Goal: Information Seeking & Learning: Find contact information

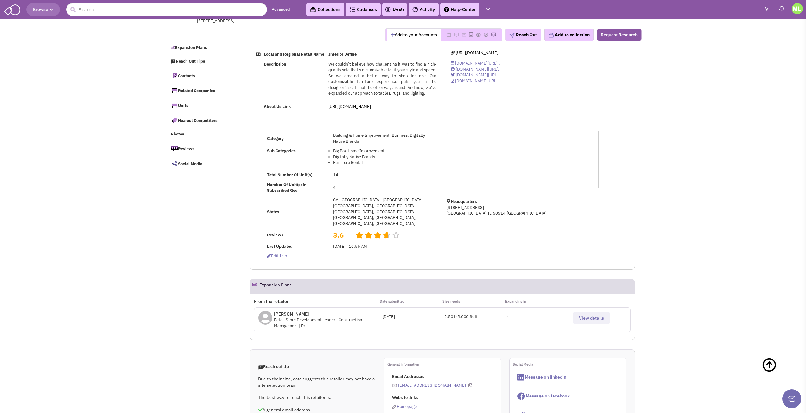
select select
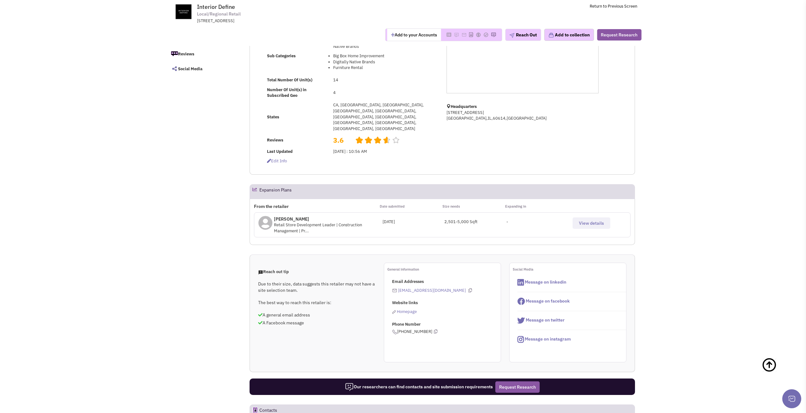
click at [352, 222] on span "Retail Store Development Leader | Construction Management | Pr..." at bounding box center [318, 227] width 88 height 11
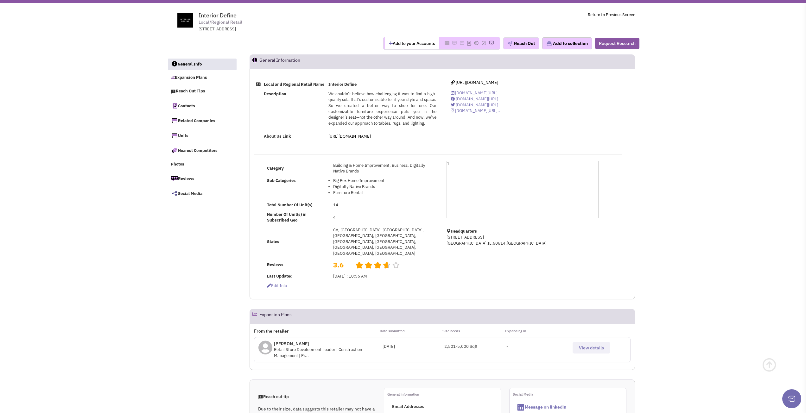
scroll to position [32, 0]
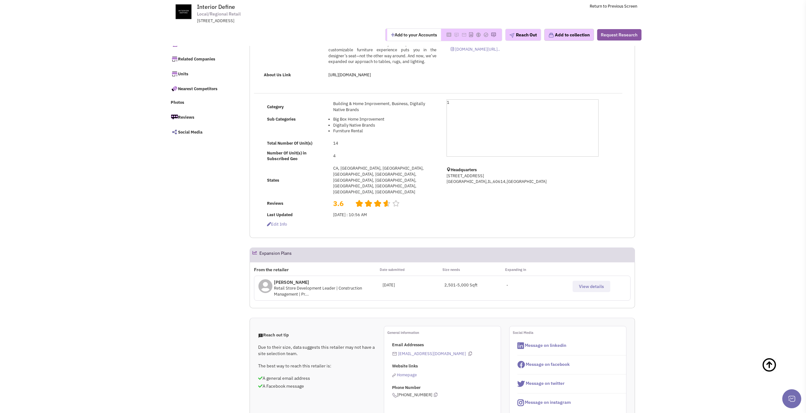
drag, startPoint x: 301, startPoint y: 266, endPoint x: 271, endPoint y: 268, distance: 30.2
click at [271, 279] on div "Dan Klacik Retail Store Development Leader | Construction Management | Pr..." at bounding box center [320, 288] width 124 height 18
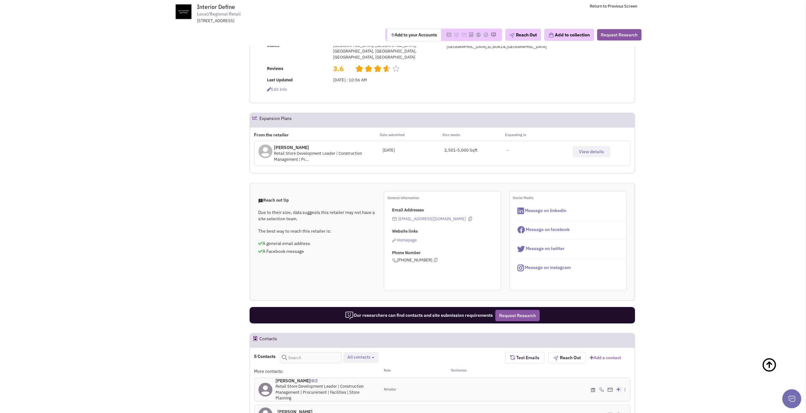
scroll to position [253, 0]
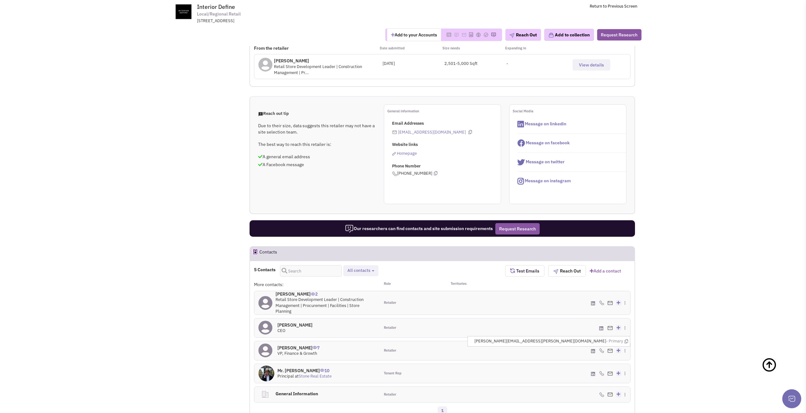
drag, startPoint x: 605, startPoint y: 323, endPoint x: 541, endPoint y: 323, distance: 64.6
click at [541, 338] on span "andrew.neelon@interiordefine.com - Primary" at bounding box center [551, 341] width 154 height 6
copy span "andrew.neelon@interiordefine.com"
click at [626, 339] on icon at bounding box center [625, 341] width 3 height 4
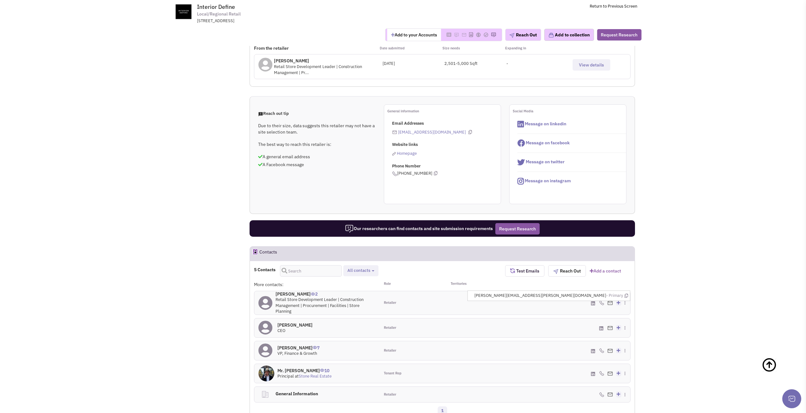
click at [611, 291] on li "dan.klacik@interiordefine.com - Primary" at bounding box center [550, 296] width 157 height 10
click at [604, 316] on span "antonio@interiordefine.com - Primary" at bounding box center [567, 319] width 122 height 6
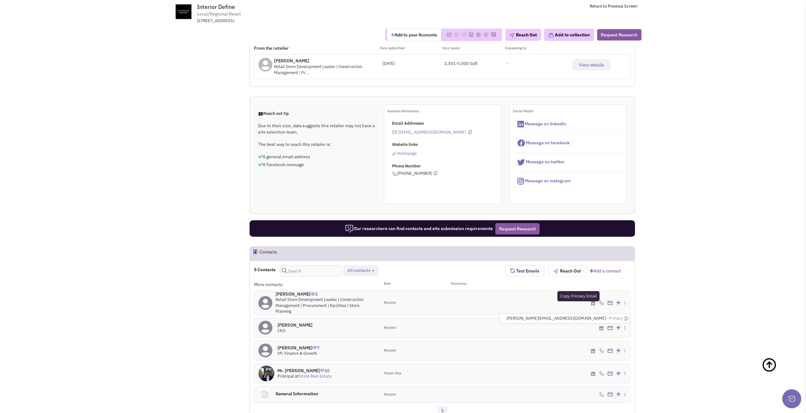
click at [626, 317] on icon at bounding box center [625, 319] width 3 height 4
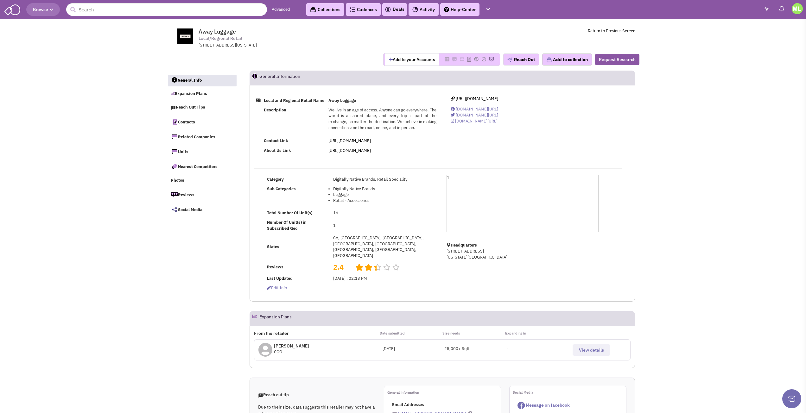
select select
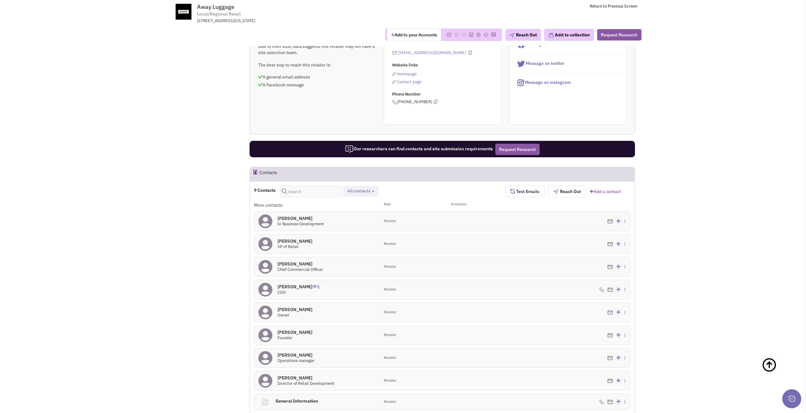
scroll to position [317, 0]
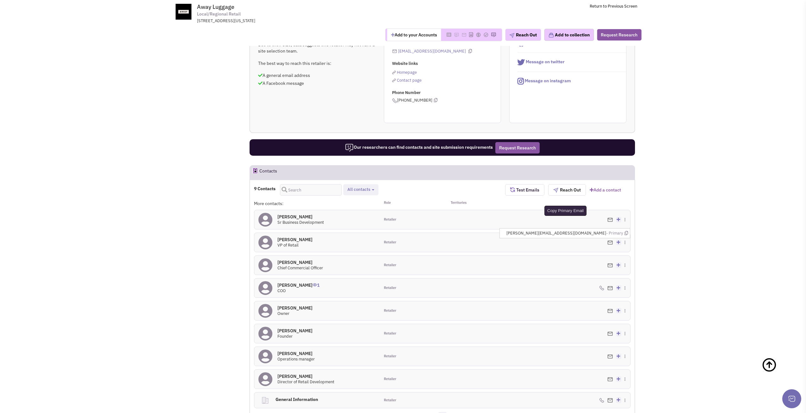
click at [626, 231] on icon at bounding box center [625, 233] width 3 height 4
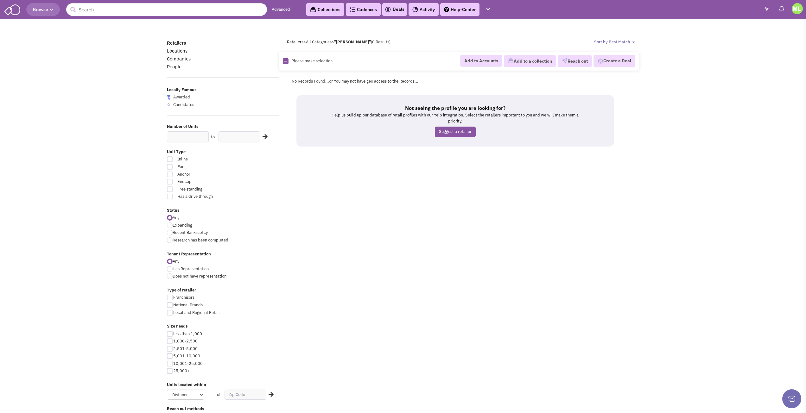
click at [776, 170] on body "Browse Advanced Collections Cadences 0 Deals Activity Help-Center Calendar" at bounding box center [403, 283] width 806 height 566
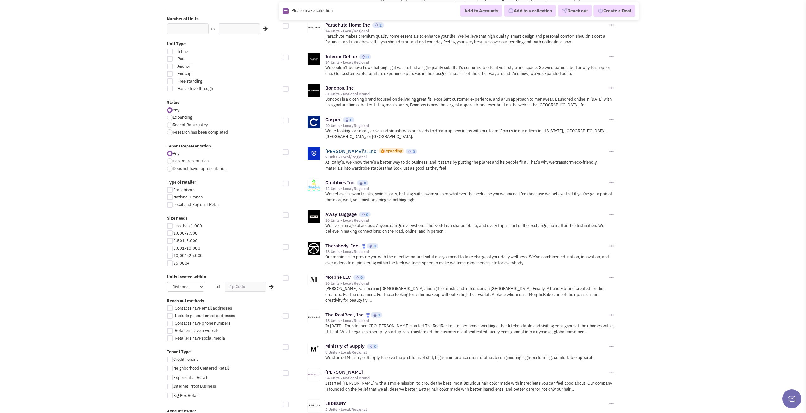
scroll to position [127, 0]
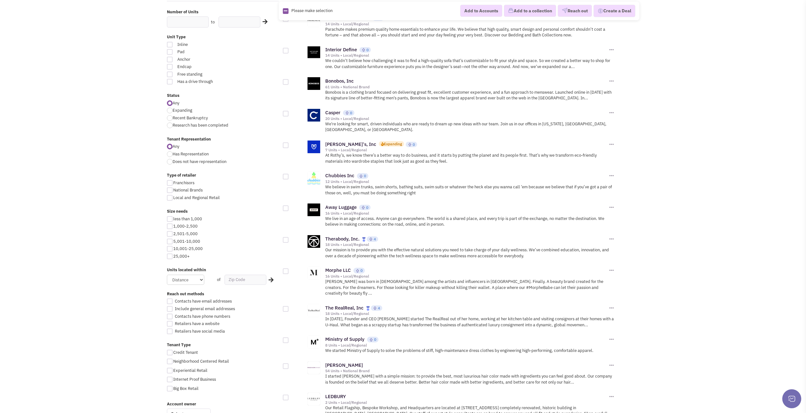
drag, startPoint x: 345, startPoint y: 234, endPoint x: 708, endPoint y: 249, distance: 363.1
click at [708, 249] on body "Browse Advanced Collections Cadences 0 Deals Activity Help-Center Calendar" at bounding box center [403, 383] width 806 height 1020
click at [721, 292] on body "Browse Advanced Collections Cadences 0 Deals Activity Help-Center Calendar" at bounding box center [403, 383] width 806 height 1020
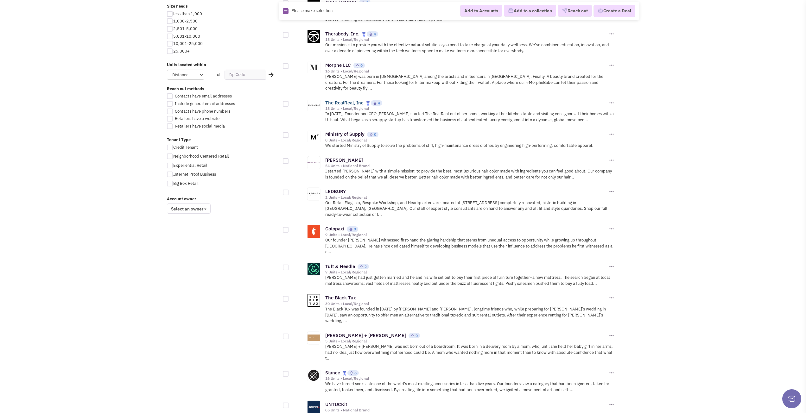
scroll to position [348, 0]
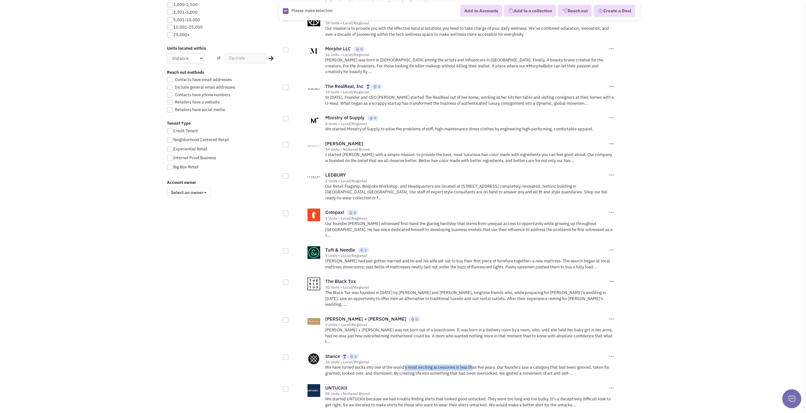
drag, startPoint x: 404, startPoint y: 334, endPoint x: 471, endPoint y: 332, distance: 67.1
click at [471, 365] on p "We have turned socks into one of the world's most exciting accessories in less …" at bounding box center [470, 371] width 290 height 12
drag, startPoint x: 346, startPoint y: 225, endPoint x: 461, endPoint y: 217, distance: 115.8
click at [461, 217] on div "Cotopaxi 0 Reach out" at bounding box center [455, 222] width 319 height 37
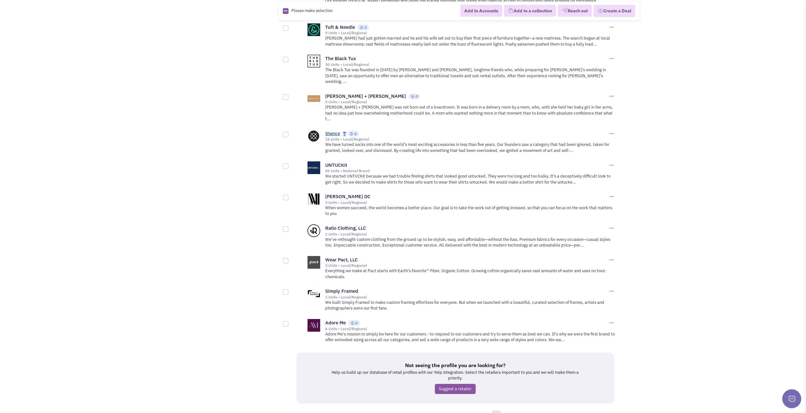
scroll to position [571, 0]
click at [506, 410] on link "2" at bounding box center [504, 414] width 9 height 9
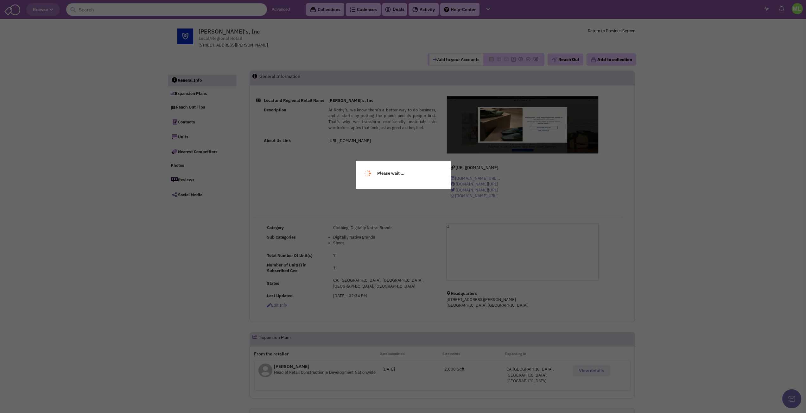
select select
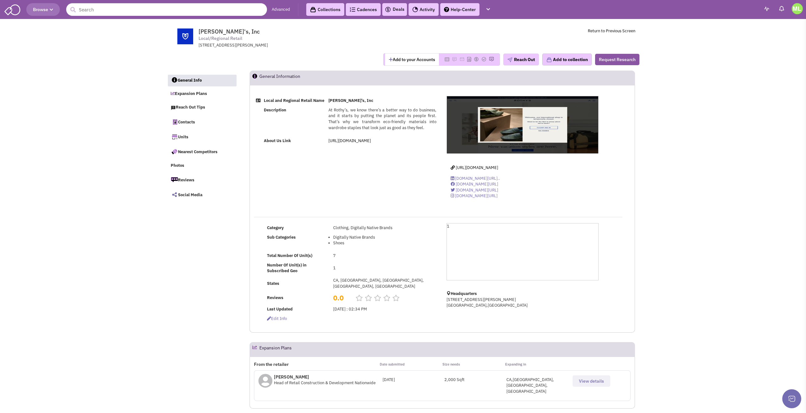
click at [475, 164] on div "[URL][DOMAIN_NAME] [DOMAIN_NAME][URL].. [DOMAIN_NAME][URL] [DOMAIN_NAME][URL] […" at bounding box center [522, 150] width 160 height 108
click at [474, 167] on span "[URL][DOMAIN_NAME]" at bounding box center [476, 167] width 42 height 5
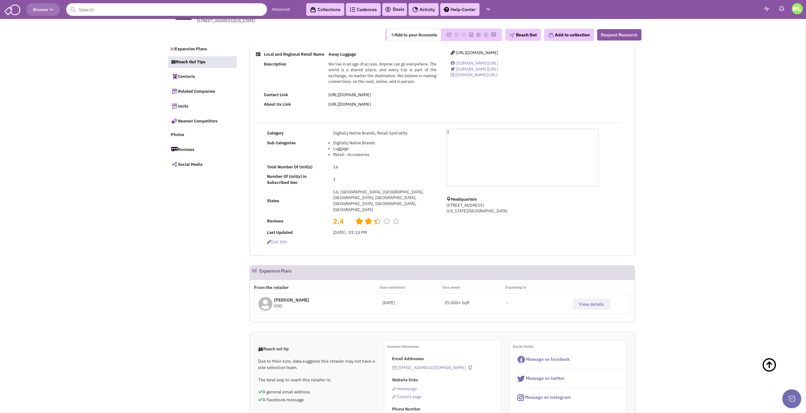
select select
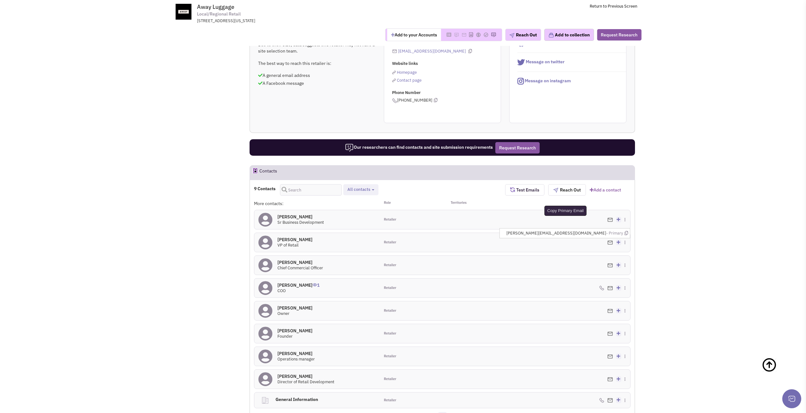
click at [626, 231] on icon at bounding box center [625, 233] width 3 height 4
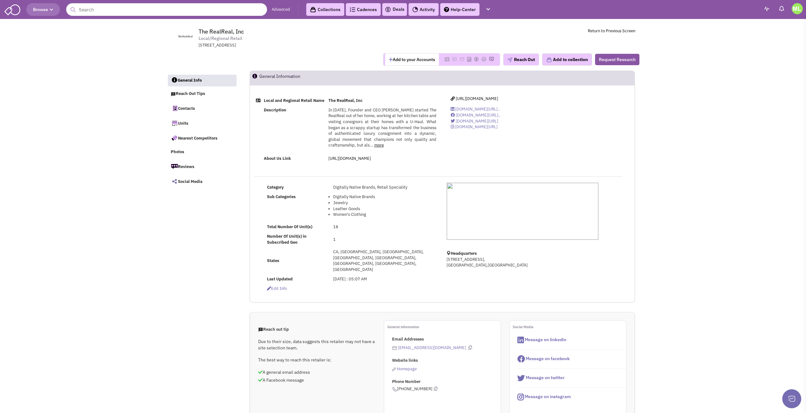
select select
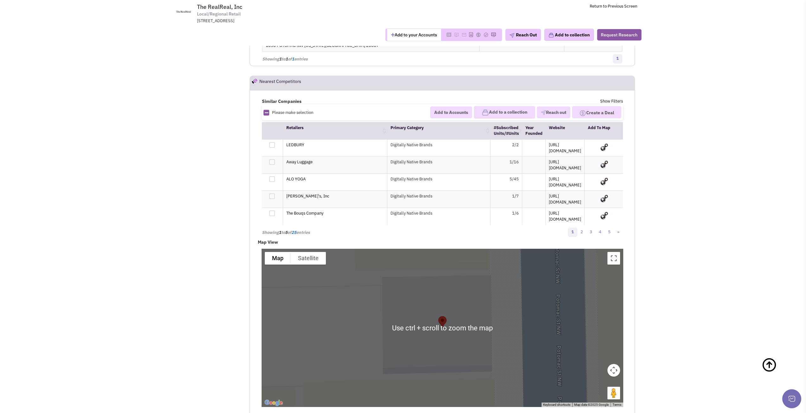
scroll to position [802, 0]
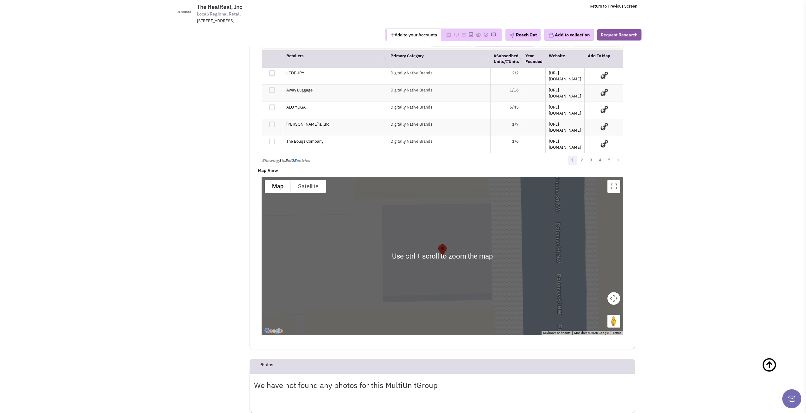
click at [461, 233] on div at bounding box center [441, 256] width 361 height 158
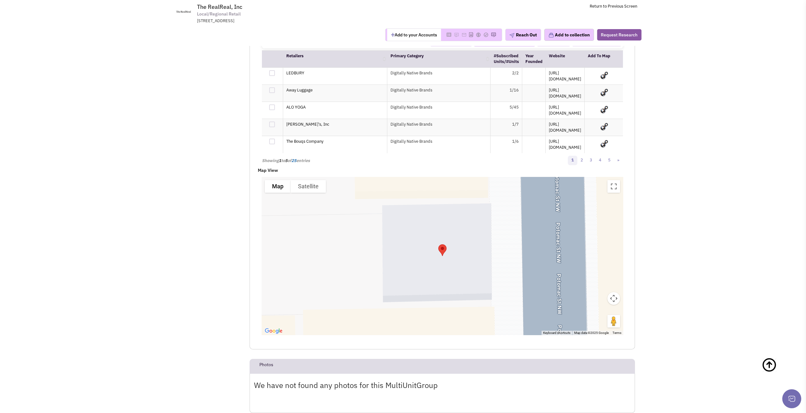
click at [445, 242] on img "The RealReal, Inc" at bounding box center [442, 250] width 13 height 17
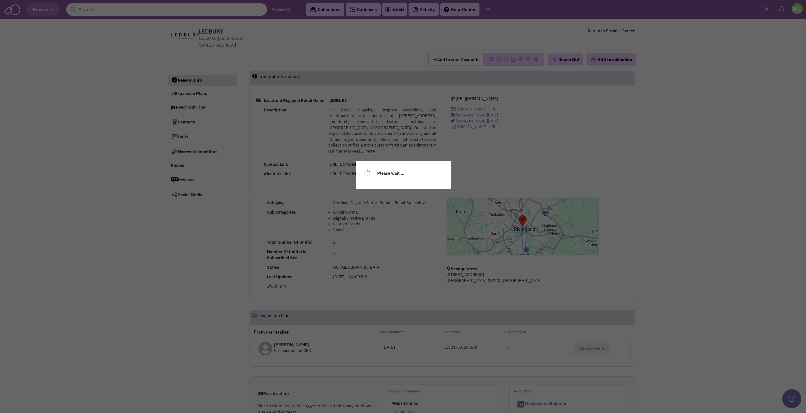
select select
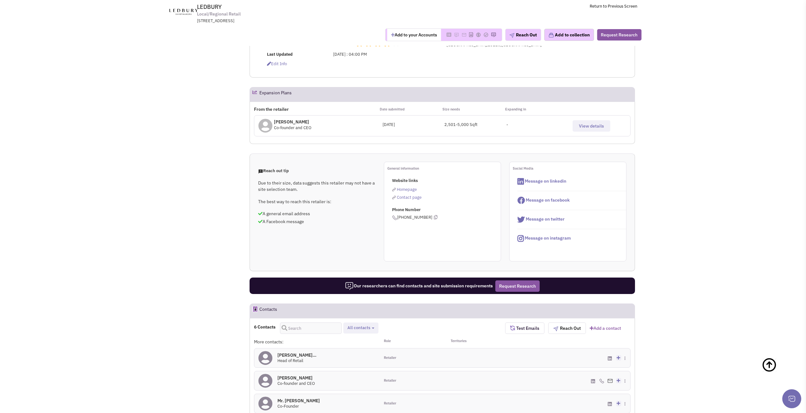
scroll to position [380, 0]
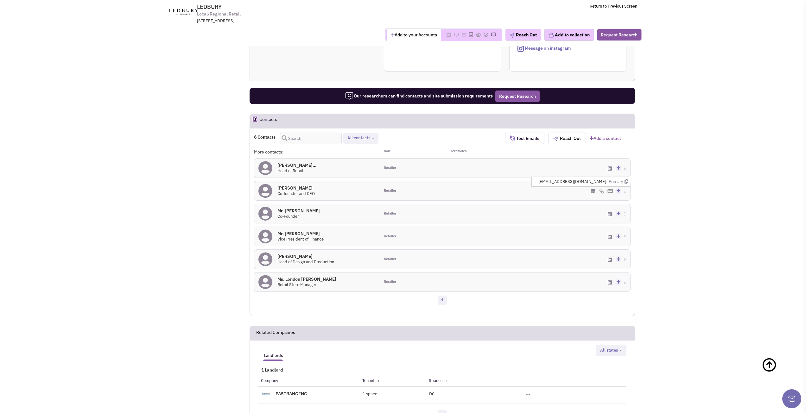
click at [610, 191] on img at bounding box center [609, 191] width 5 height 4
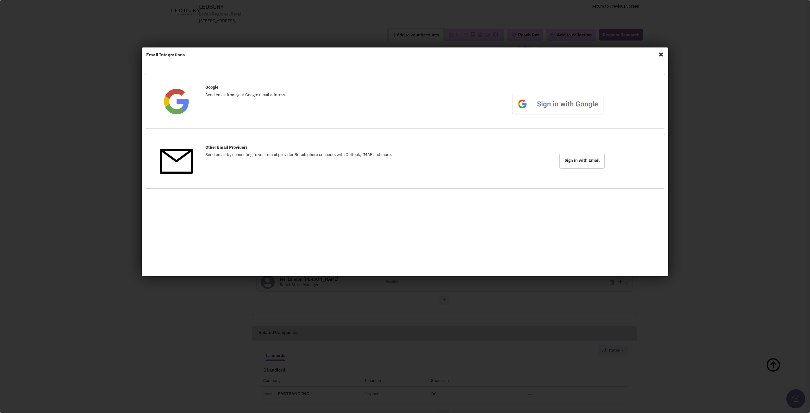
click at [663, 51] on span "Close" at bounding box center [661, 54] width 8 height 10
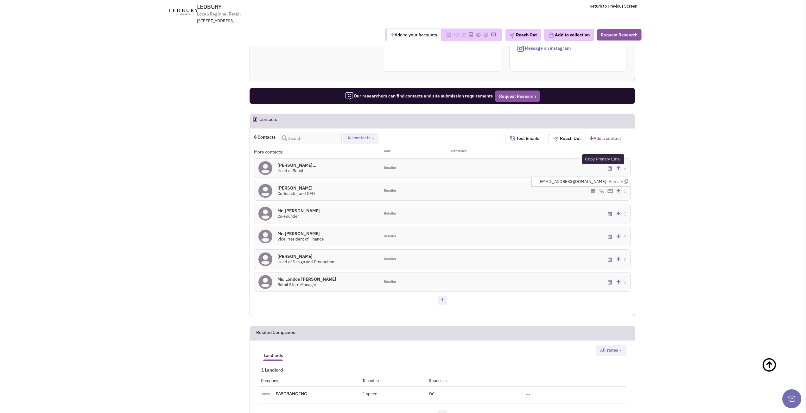
click at [625, 180] on icon at bounding box center [625, 181] width 3 height 4
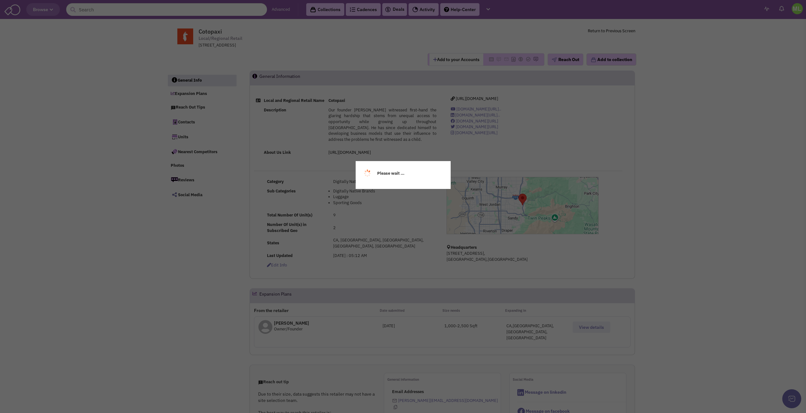
select select
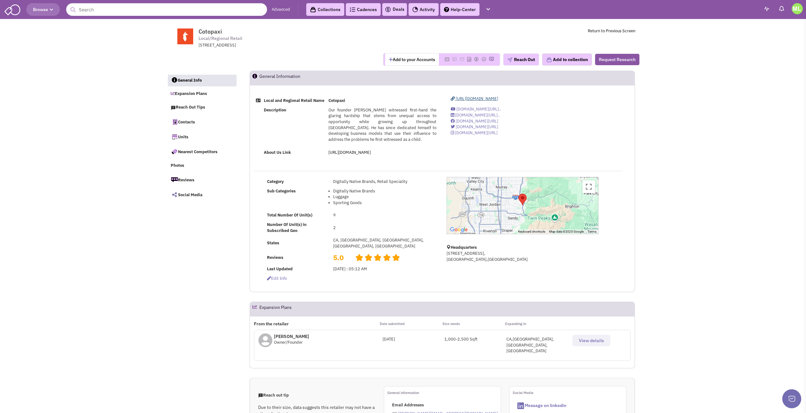
click at [469, 98] on span "[URL][DOMAIN_NAME]" at bounding box center [476, 98] width 42 height 5
select select
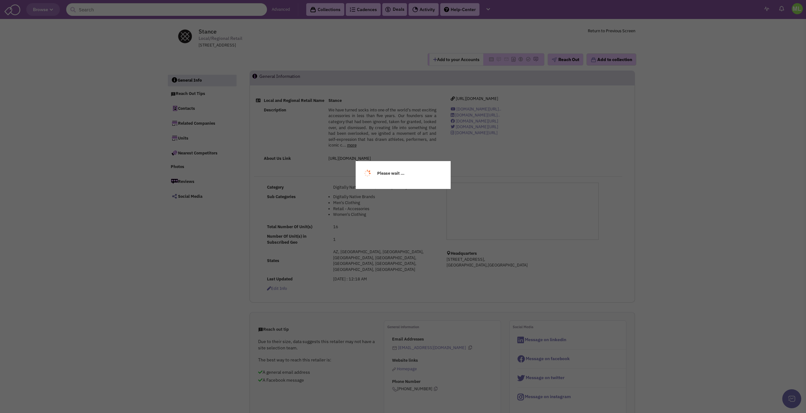
select select
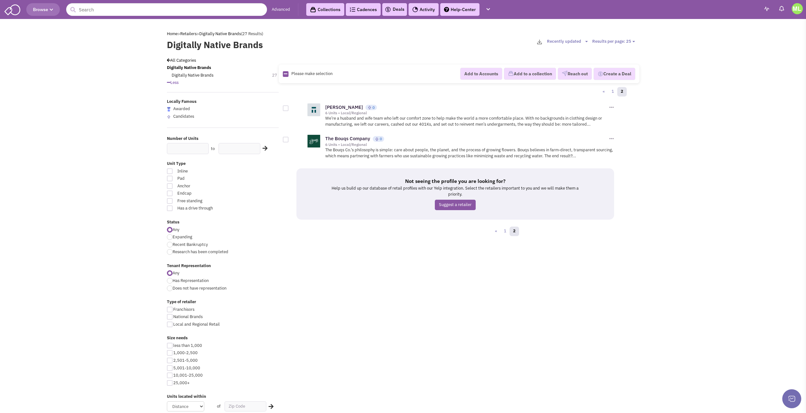
click at [220, 45] on label "Digitally Native Brands" at bounding box center [263, 45] width 192 height 13
click at [182, 60] on link "All Categories" at bounding box center [181, 60] width 29 height 5
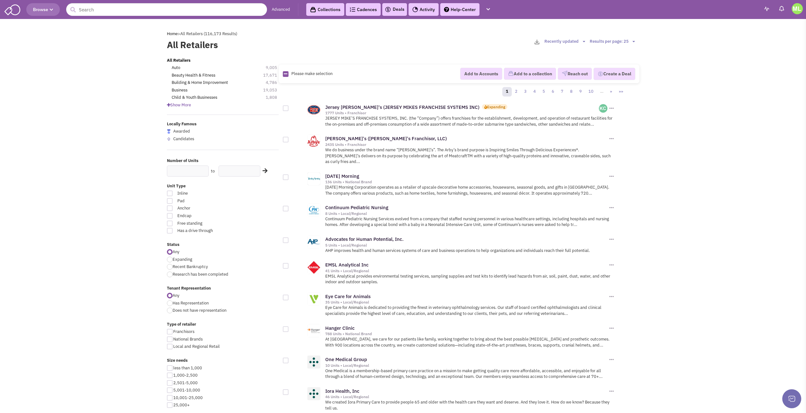
click at [187, 104] on span "Show More" at bounding box center [179, 104] width 24 height 5
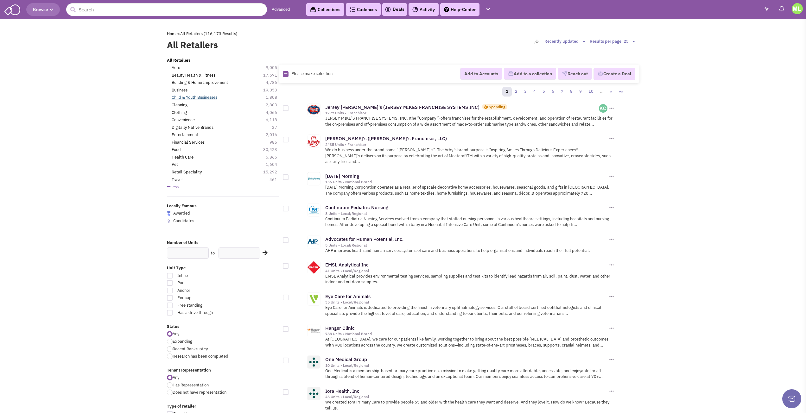
click at [210, 95] on link "Child & Youth Businesses" at bounding box center [195, 98] width 46 height 6
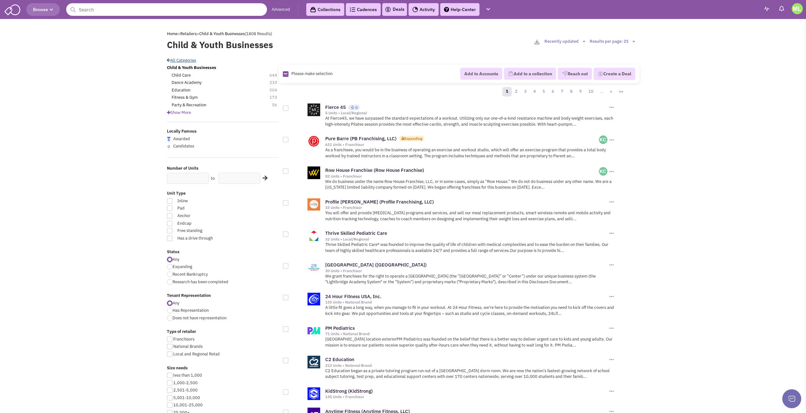
click at [176, 58] on link "All Categories" at bounding box center [181, 60] width 29 height 5
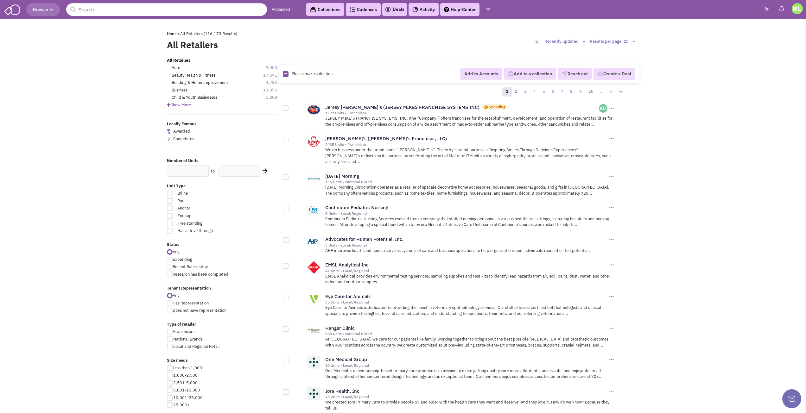
click at [167, 106] on icon at bounding box center [168, 105] width 3 height 4
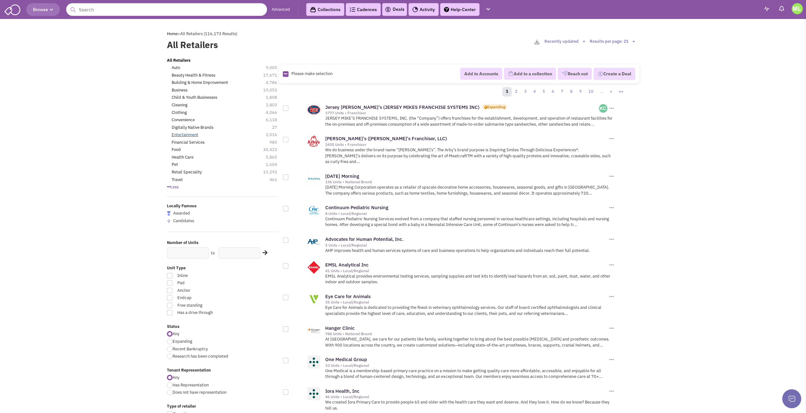
click at [194, 135] on link "Entertainment" at bounding box center [185, 135] width 27 height 6
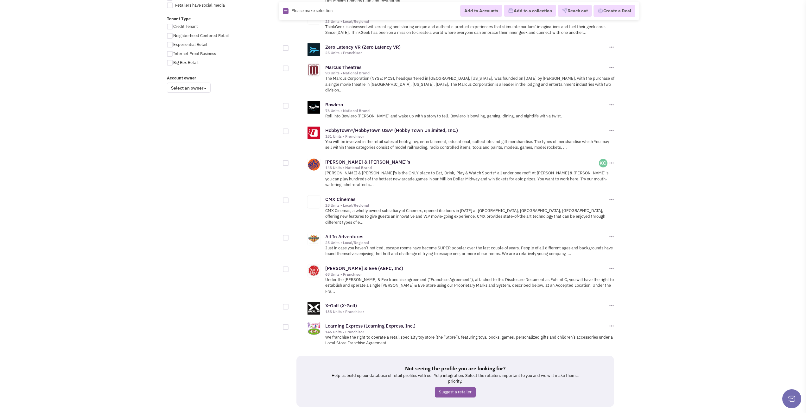
scroll to position [492, 0]
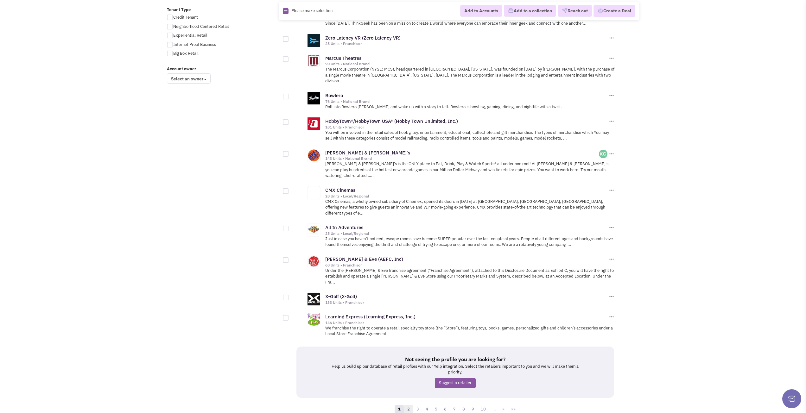
click at [408, 405] on link "2" at bounding box center [408, 409] width 9 height 9
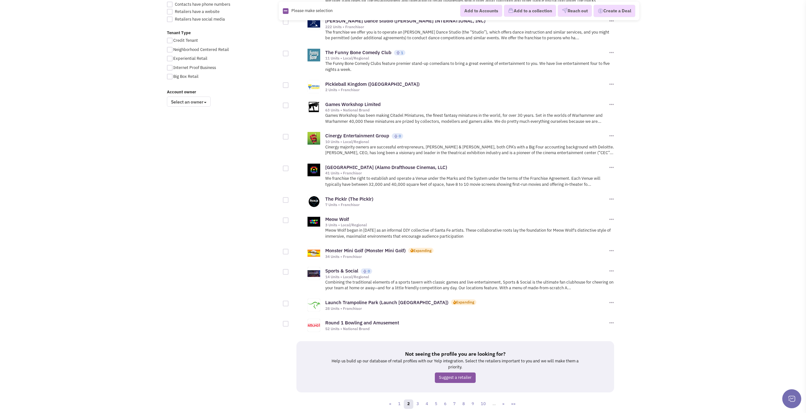
scroll to position [475, 0]
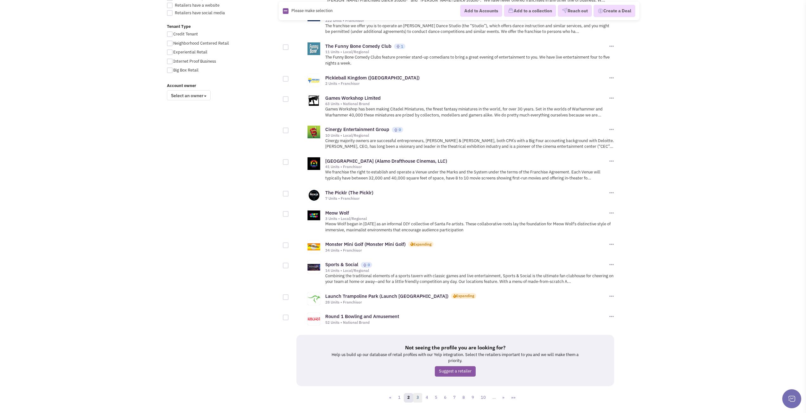
click at [417, 393] on link "3" at bounding box center [417, 397] width 9 height 9
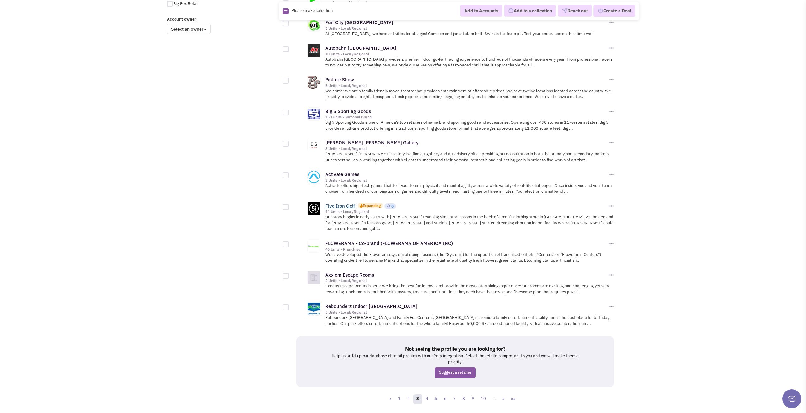
scroll to position [543, 0]
click at [426, 393] on link "4" at bounding box center [426, 397] width 9 height 9
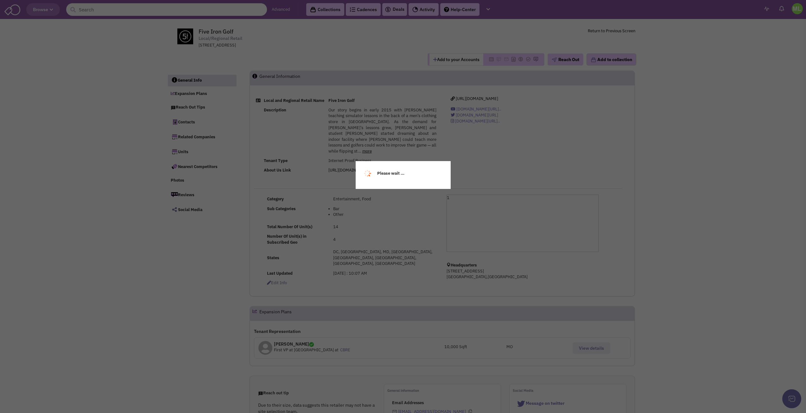
select select
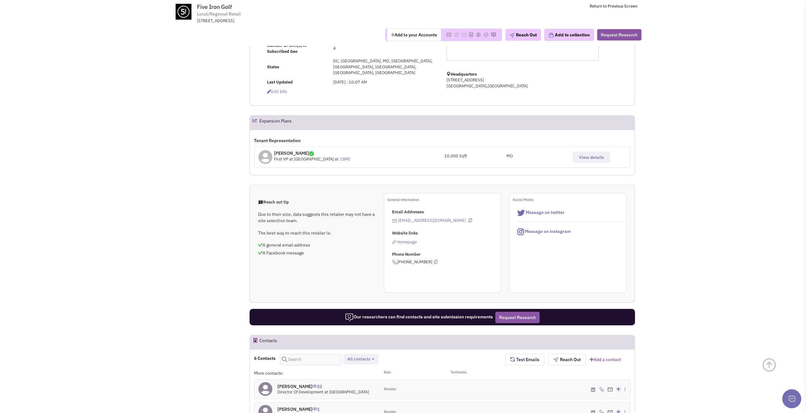
scroll to position [158, 0]
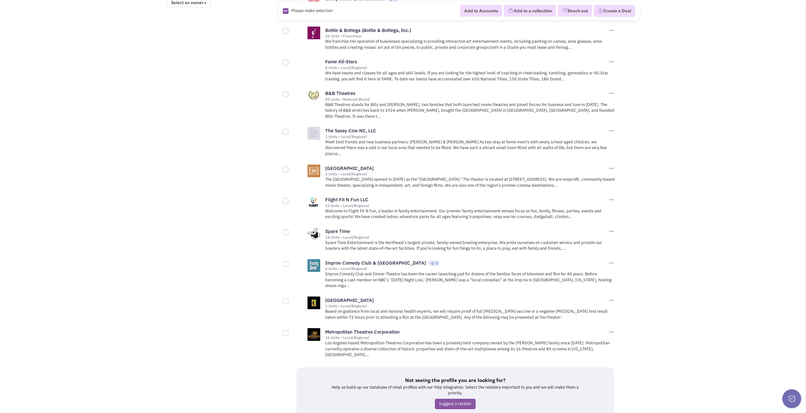
scroll to position [571, 0]
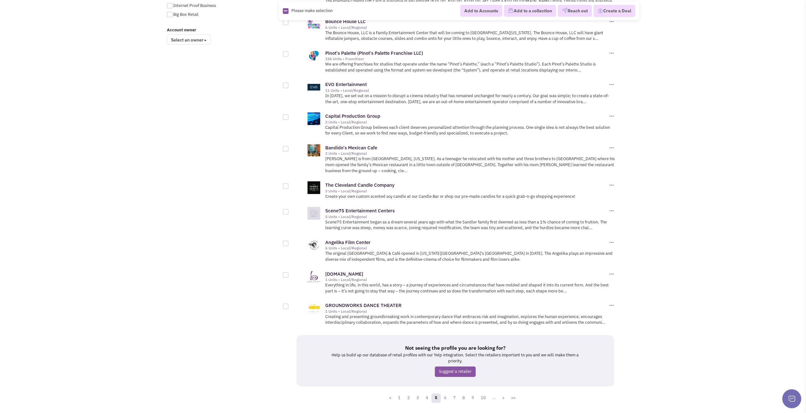
scroll to position [531, 0]
click at [445, 393] on link "6" at bounding box center [444, 397] width 9 height 9
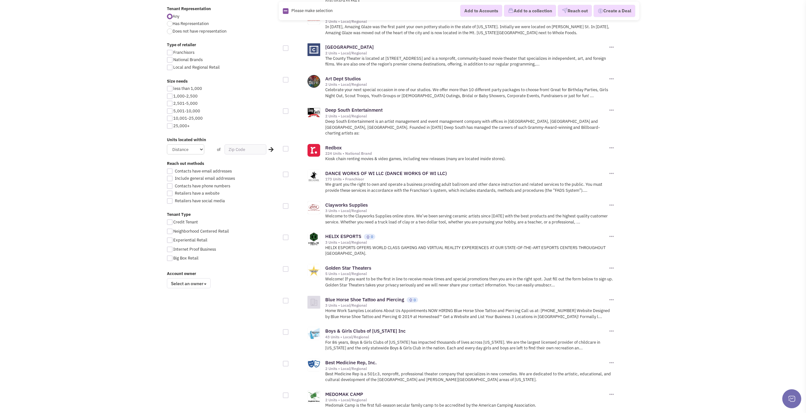
scroll to position [285, 0]
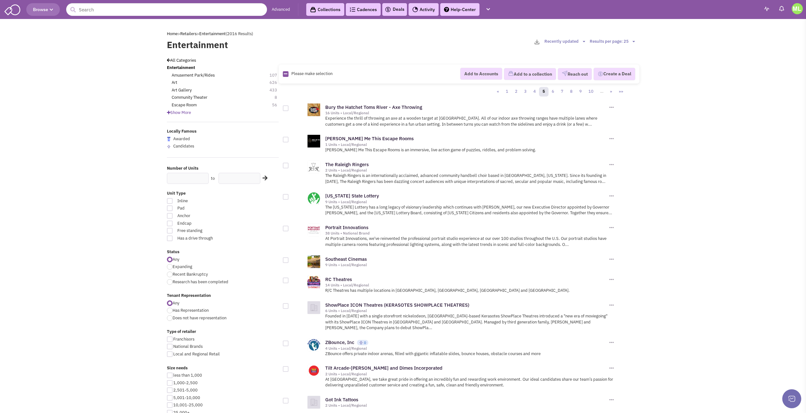
scroll to position [531, 0]
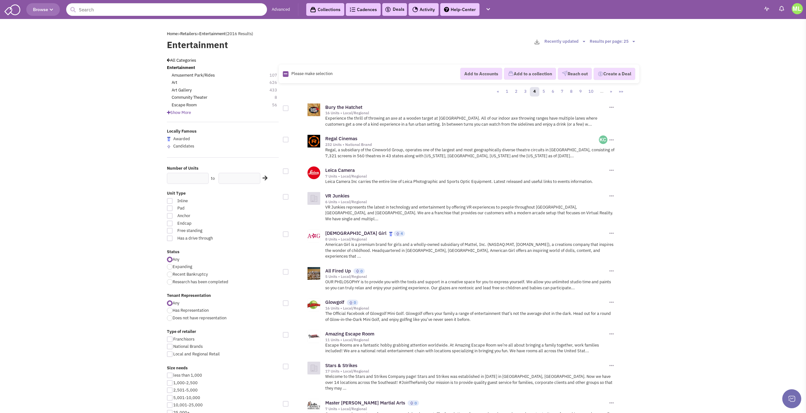
click at [179, 46] on label "Entertainment" at bounding box center [263, 45] width 192 height 13
click at [193, 32] on link "Retailers" at bounding box center [188, 33] width 16 height 5
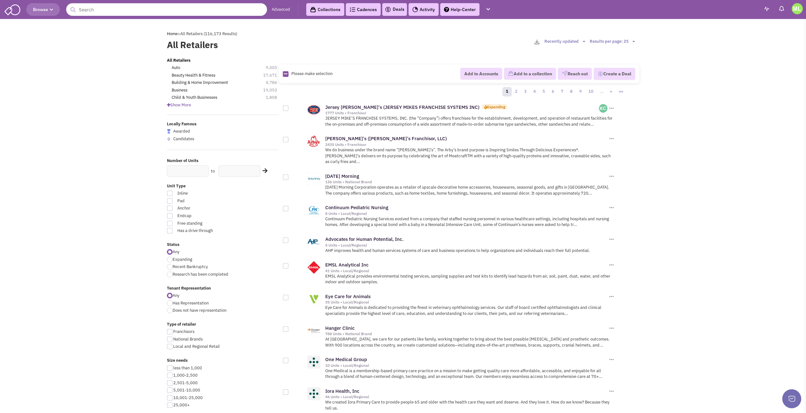
click at [166, 105] on div "Show More" at bounding box center [223, 105] width 120 height 6
click at [195, 83] on link "Building & Home Improvement" at bounding box center [200, 83] width 56 height 6
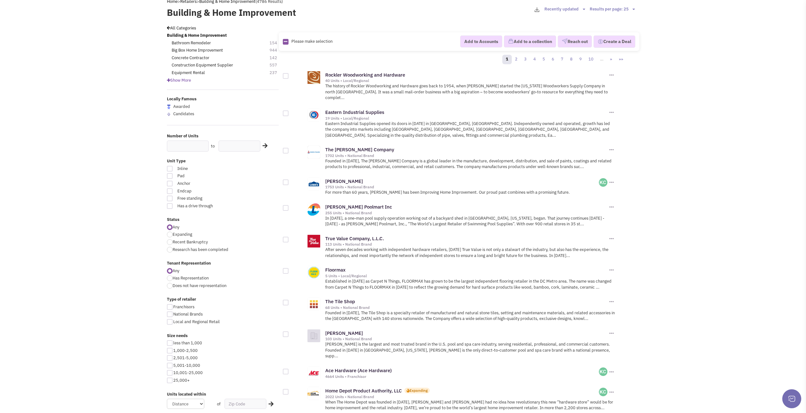
scroll to position [32, 0]
click at [166, 81] on div "Show More" at bounding box center [223, 81] width 120 height 6
click at [167, 80] on icon at bounding box center [168, 81] width 3 height 4
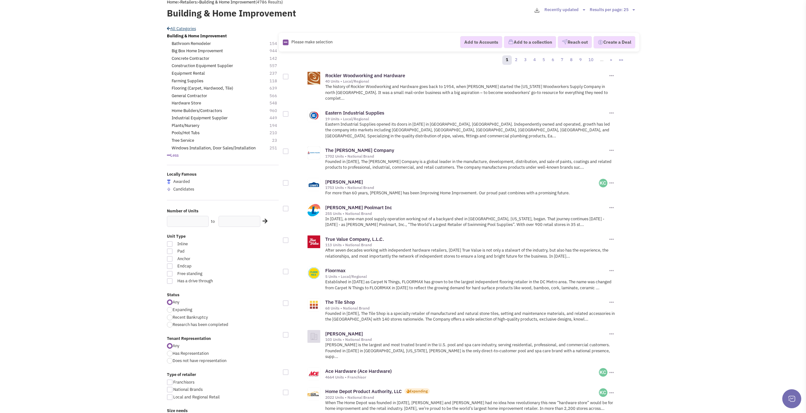
click at [167, 29] on icon at bounding box center [168, 29] width 3 height 4
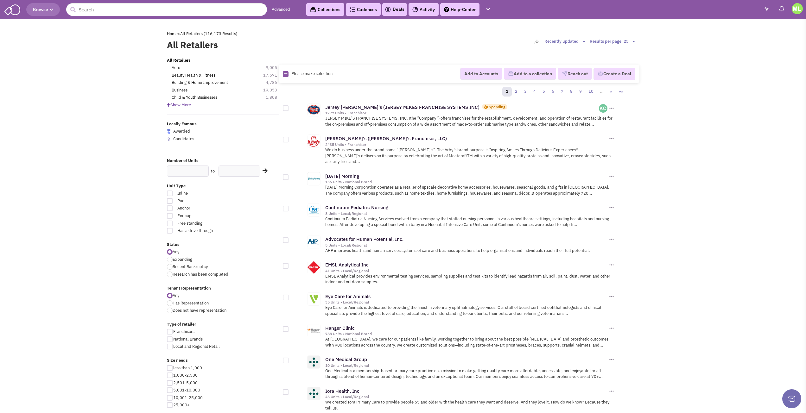
click at [167, 103] on icon at bounding box center [168, 105] width 3 height 4
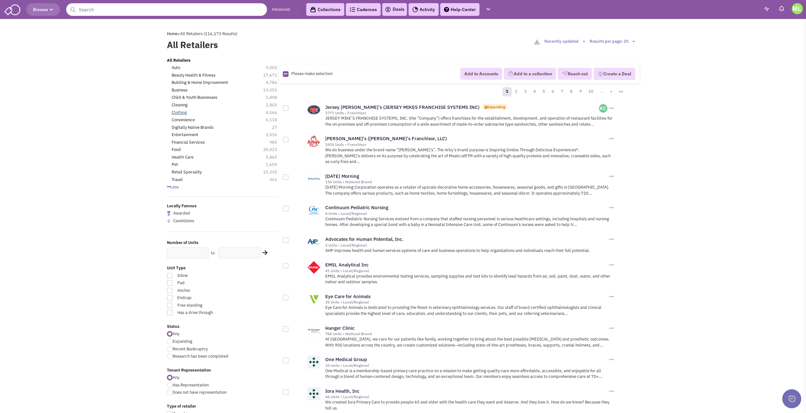
click at [182, 114] on link "Clothing" at bounding box center [179, 113] width 15 height 6
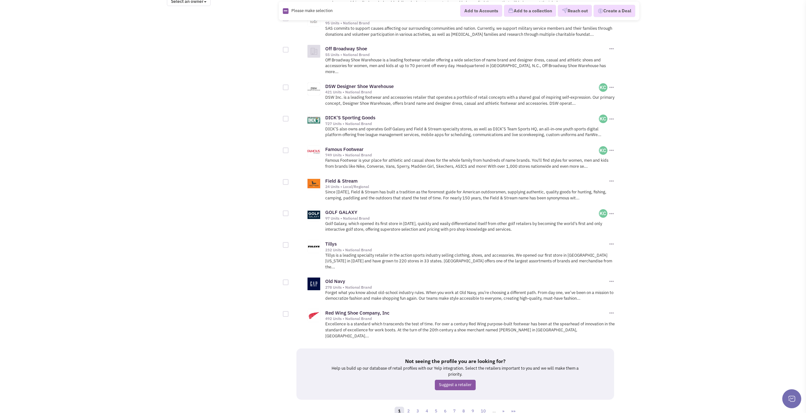
scroll to position [571, 0]
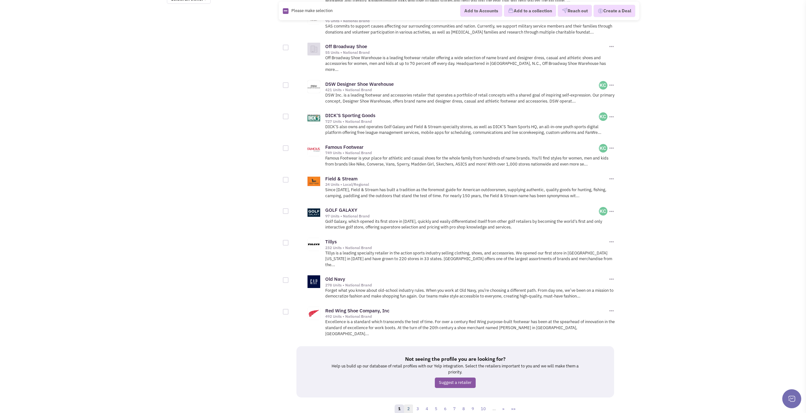
click at [411, 405] on link "2" at bounding box center [408, 409] width 9 height 9
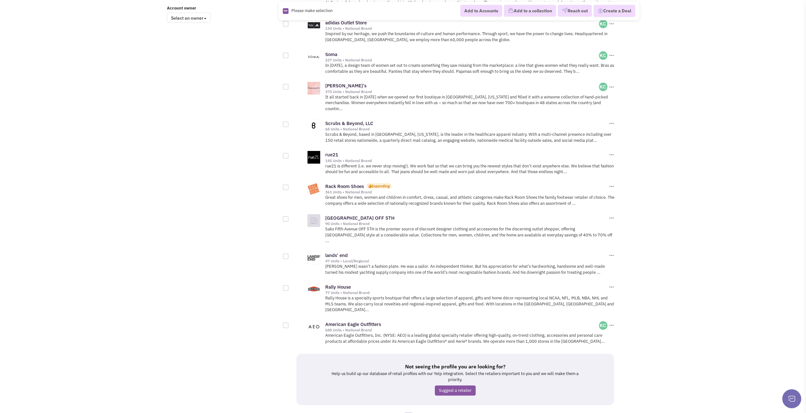
scroll to position [560, 0]
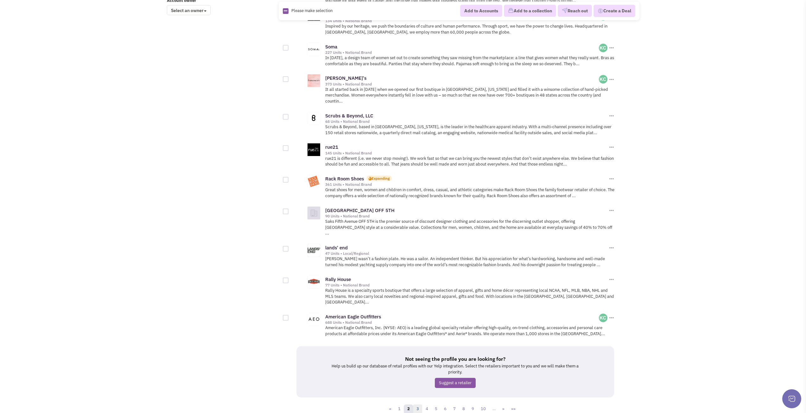
click at [417, 405] on link "3" at bounding box center [417, 409] width 9 height 9
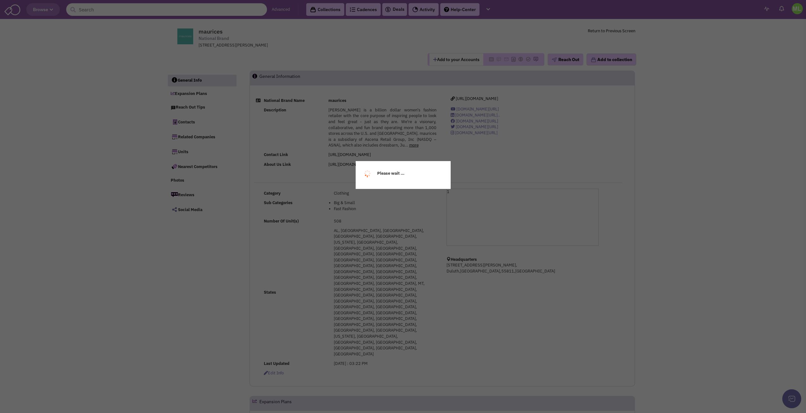
select select
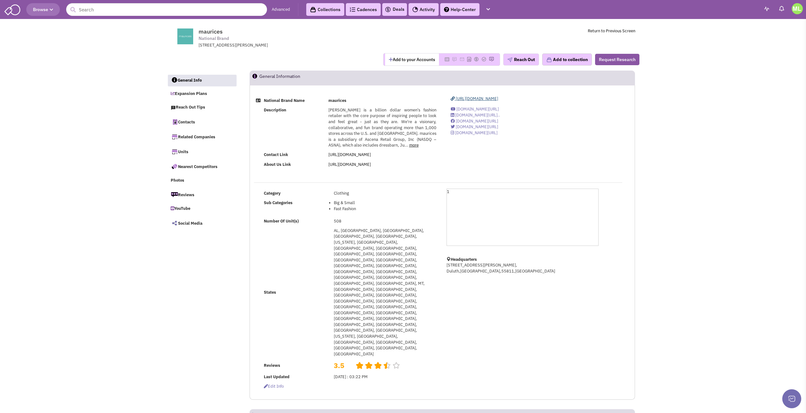
click at [487, 101] on span "https://www.maurices.com" at bounding box center [476, 98] width 42 height 5
click at [409, 147] on link "more" at bounding box center [413, 144] width 9 height 5
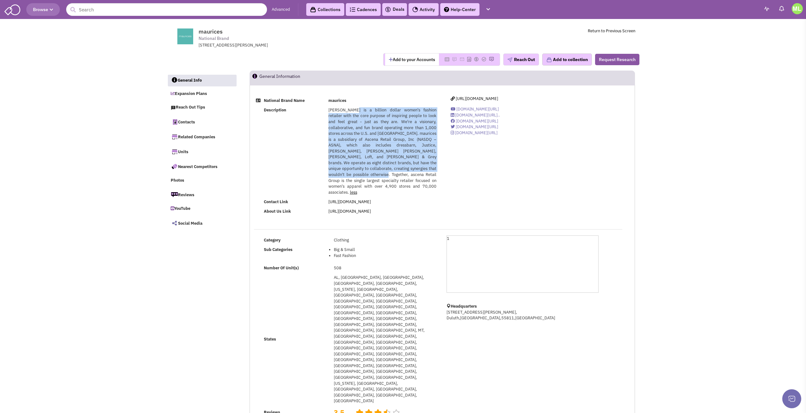
drag, startPoint x: 352, startPoint y: 109, endPoint x: 427, endPoint y: 169, distance: 96.5
click at [427, 169] on span "maurices is a billion dollar women's fashion retailer with the core purpose of …" at bounding box center [382, 151] width 108 height 88
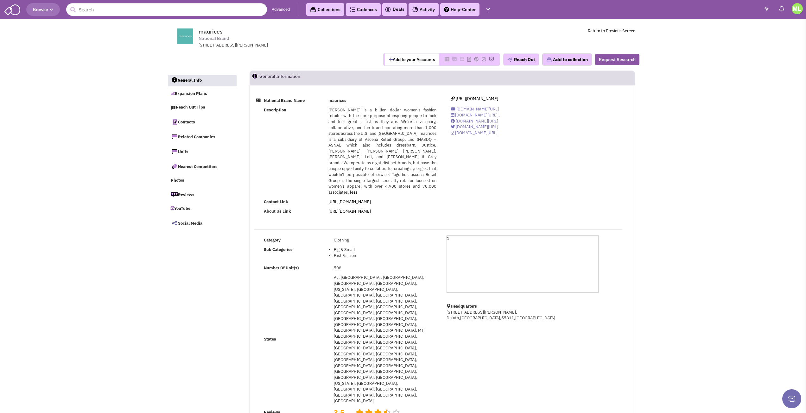
click at [494, 179] on div "National Brand Name maurices Description maurices is a billion dollar women's f…" at bounding box center [442, 158] width 385 height 125
drag, startPoint x: 371, startPoint y: 151, endPoint x: 451, endPoint y: 67, distance: 116.0
click at [385, 159] on span "maurices is a billion dollar women's fashion retailer with the core purpose of …" at bounding box center [382, 151] width 108 height 88
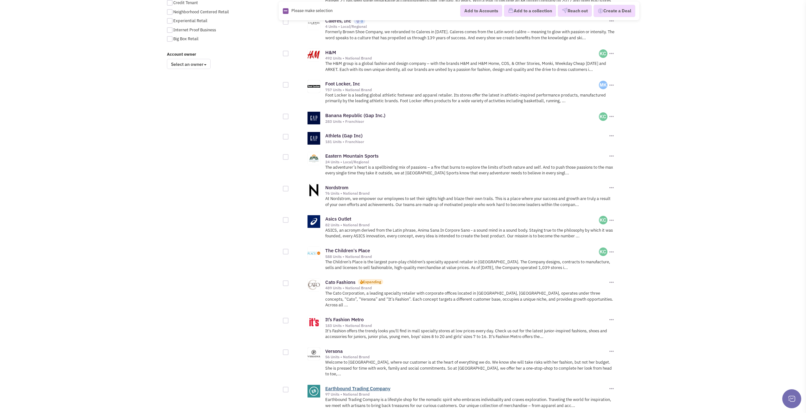
scroll to position [555, 0]
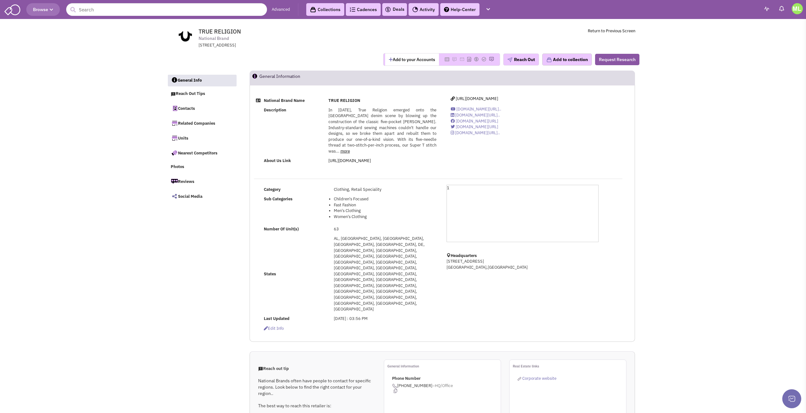
select select
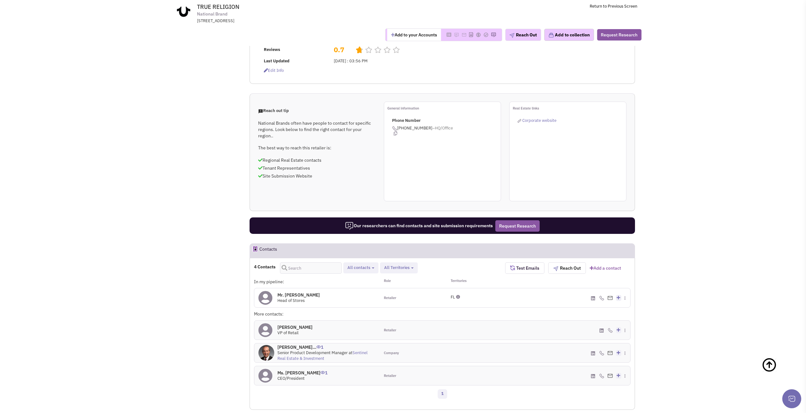
scroll to position [317, 0]
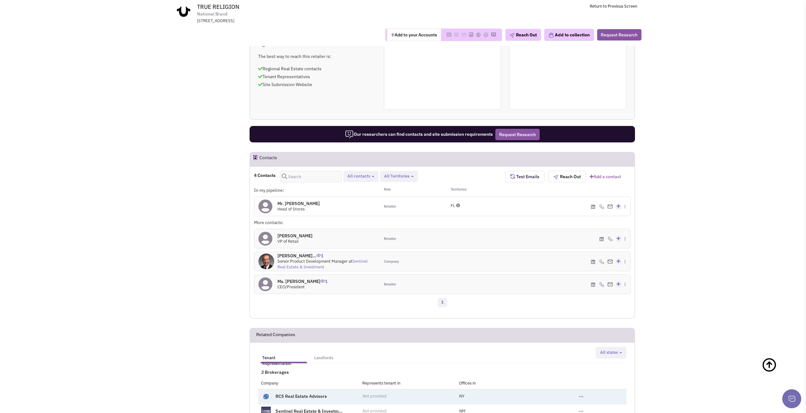
click at [307, 393] on link "RCS Real Estate Advisors" at bounding box center [300, 396] width 51 height 6
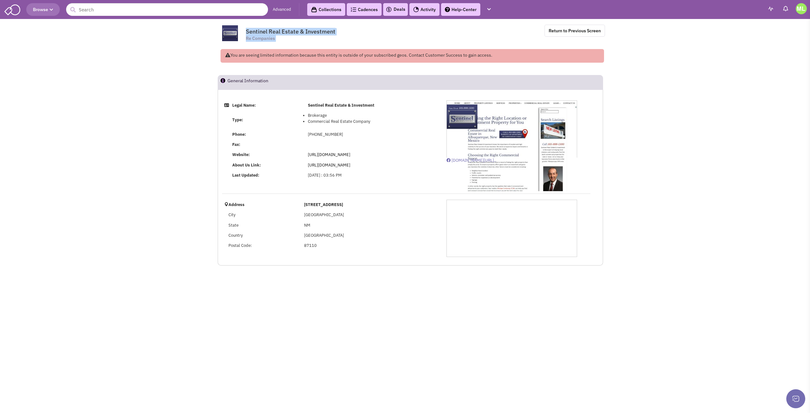
drag, startPoint x: 350, startPoint y: 32, endPoint x: 334, endPoint y: 37, distance: 16.4
click at [334, 37] on div "Sentinel Real Estate & Investment Re Companies" at bounding box center [308, 34] width 120 height 18
click at [339, 34] on div "Sentinel Real Estate & Investment Re Companies" at bounding box center [308, 34] width 120 height 18
click at [339, 31] on div "Sentinel Real Estate & Investment Re Companies" at bounding box center [308, 34] width 120 height 18
drag, startPoint x: 327, startPoint y: 29, endPoint x: 277, endPoint y: 27, distance: 50.4
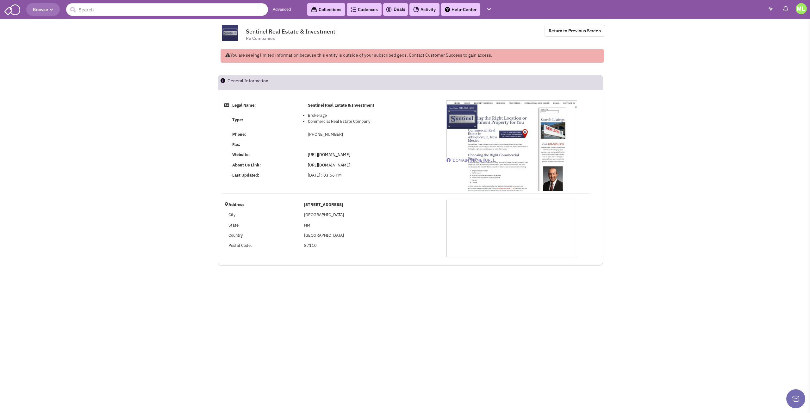
click at [293, 25] on div "Sentinel Real Estate & Investment Re Companies" at bounding box center [308, 34] width 120 height 18
click at [253, 29] on span "Sentinel Real Estate & Investment" at bounding box center [291, 31] width 90 height 7
drag, startPoint x: 253, startPoint y: 29, endPoint x: 317, endPoint y: 30, distance: 64.6
click at [317, 30] on span "Sentinel Real Estate & Investment" at bounding box center [291, 31] width 90 height 7
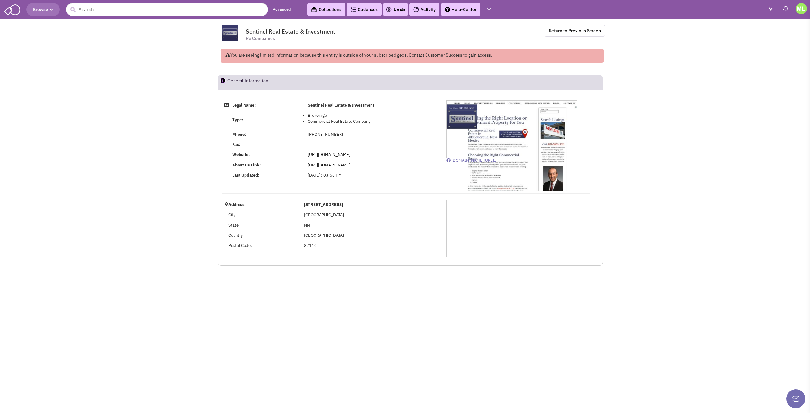
drag, startPoint x: 317, startPoint y: 30, endPoint x: 274, endPoint y: 33, distance: 43.1
click at [274, 33] on span "Sentinel Real Estate & Investment" at bounding box center [291, 31] width 90 height 7
click at [240, 27] on img at bounding box center [230, 33] width 26 height 16
click at [245, 28] on td at bounding box center [232, 34] width 31 height 18
drag, startPoint x: 246, startPoint y: 28, endPoint x: 342, endPoint y: 34, distance: 96.1
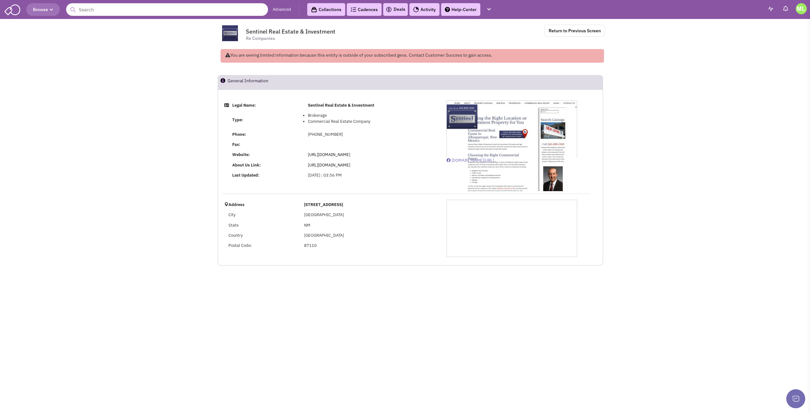
click at [342, 34] on tr "Sentinel Real Estate & Investment Re Companies Return to Previous Screen" at bounding box center [413, 34] width 392 height 18
click at [335, 30] on span "Sentinel Real Estate & Investment" at bounding box center [291, 31] width 90 height 7
drag, startPoint x: 335, startPoint y: 30, endPoint x: 245, endPoint y: 28, distance: 90.2
click at [245, 28] on tr "Sentinel Real Estate & Investment Re Companies Return to Previous Screen" at bounding box center [413, 34] width 392 height 18
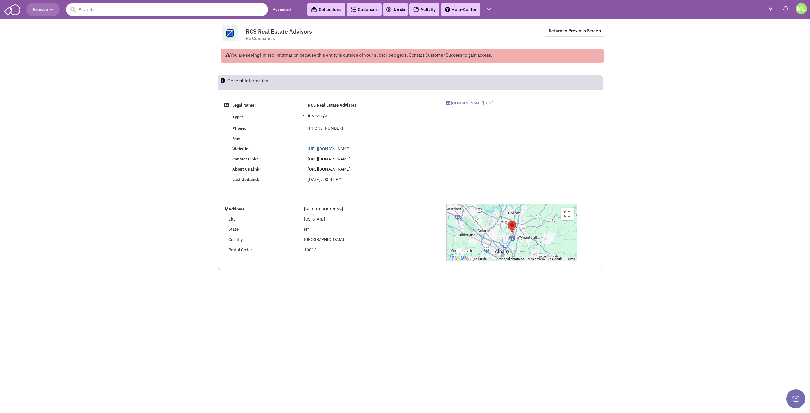
click at [344, 148] on link "[URL][DOMAIN_NAME]" at bounding box center [329, 148] width 42 height 5
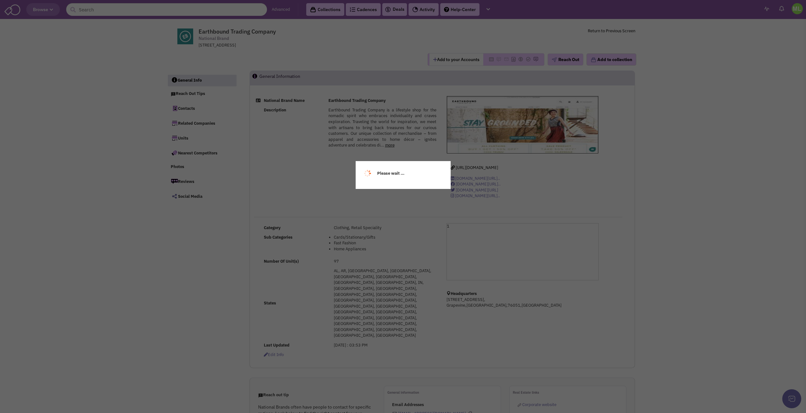
select select
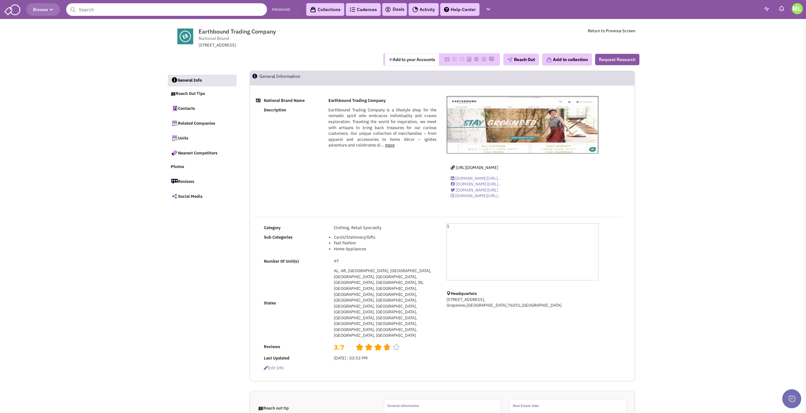
click at [386, 147] on link "more" at bounding box center [389, 144] width 9 height 5
click at [475, 166] on span "[URL][DOMAIN_NAME]" at bounding box center [476, 167] width 42 height 5
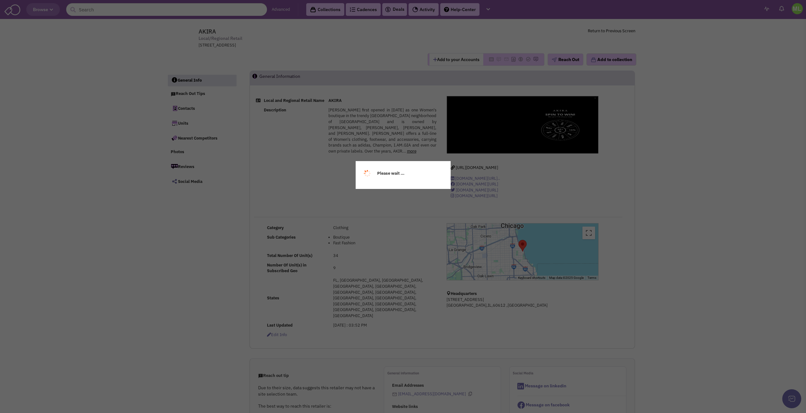
select select
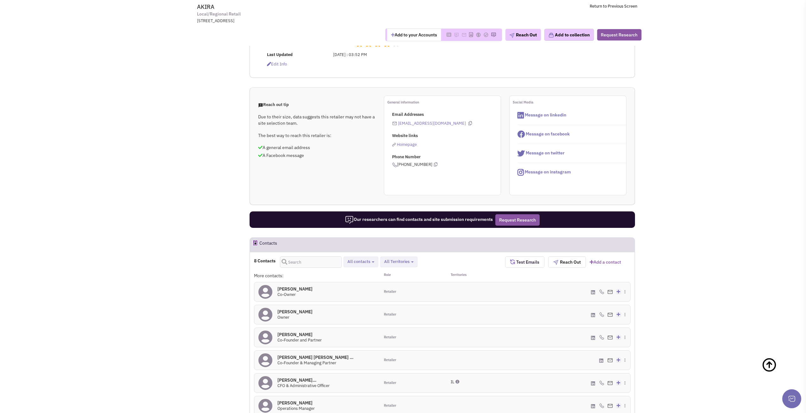
scroll to position [253, 0]
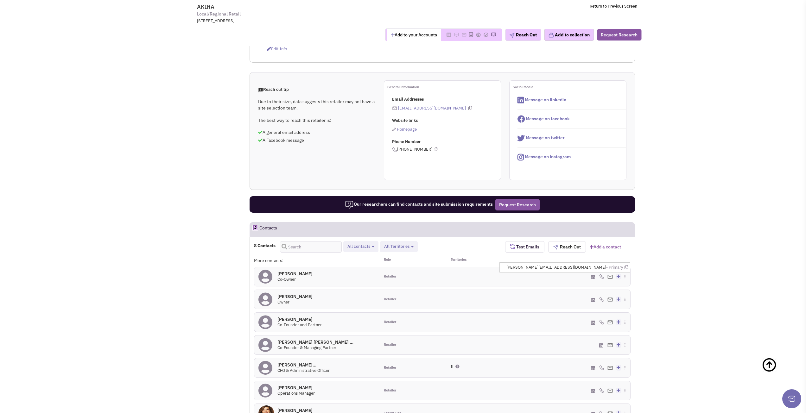
click at [601, 265] on span "eric@shopakira.com - Primary" at bounding box center [567, 268] width 122 height 6
click at [611, 275] on img at bounding box center [609, 277] width 5 height 4
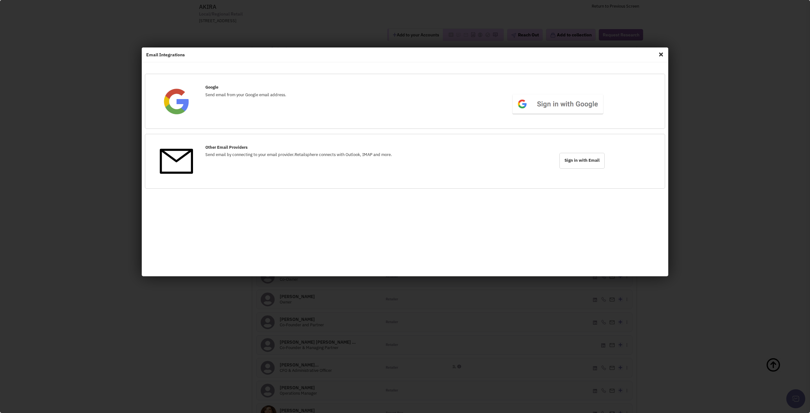
drag, startPoint x: 655, startPoint y: 58, endPoint x: 662, endPoint y: 56, distance: 7.5
click at [656, 58] on div "Email Integrations" at bounding box center [405, 54] width 527 height 15
click at [665, 55] on span "Close" at bounding box center [661, 54] width 8 height 10
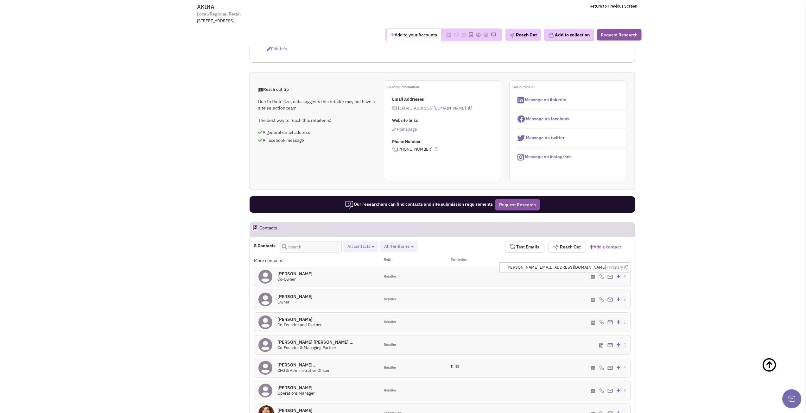
click at [597, 265] on span "eric@shopakira.com - Primary" at bounding box center [567, 268] width 122 height 6
copy span "eric@shopakira.com"
drag, startPoint x: 713, startPoint y: 196, endPoint x: 809, endPoint y: 139, distance: 111.3
